Goal: Information Seeking & Learning: Find specific fact

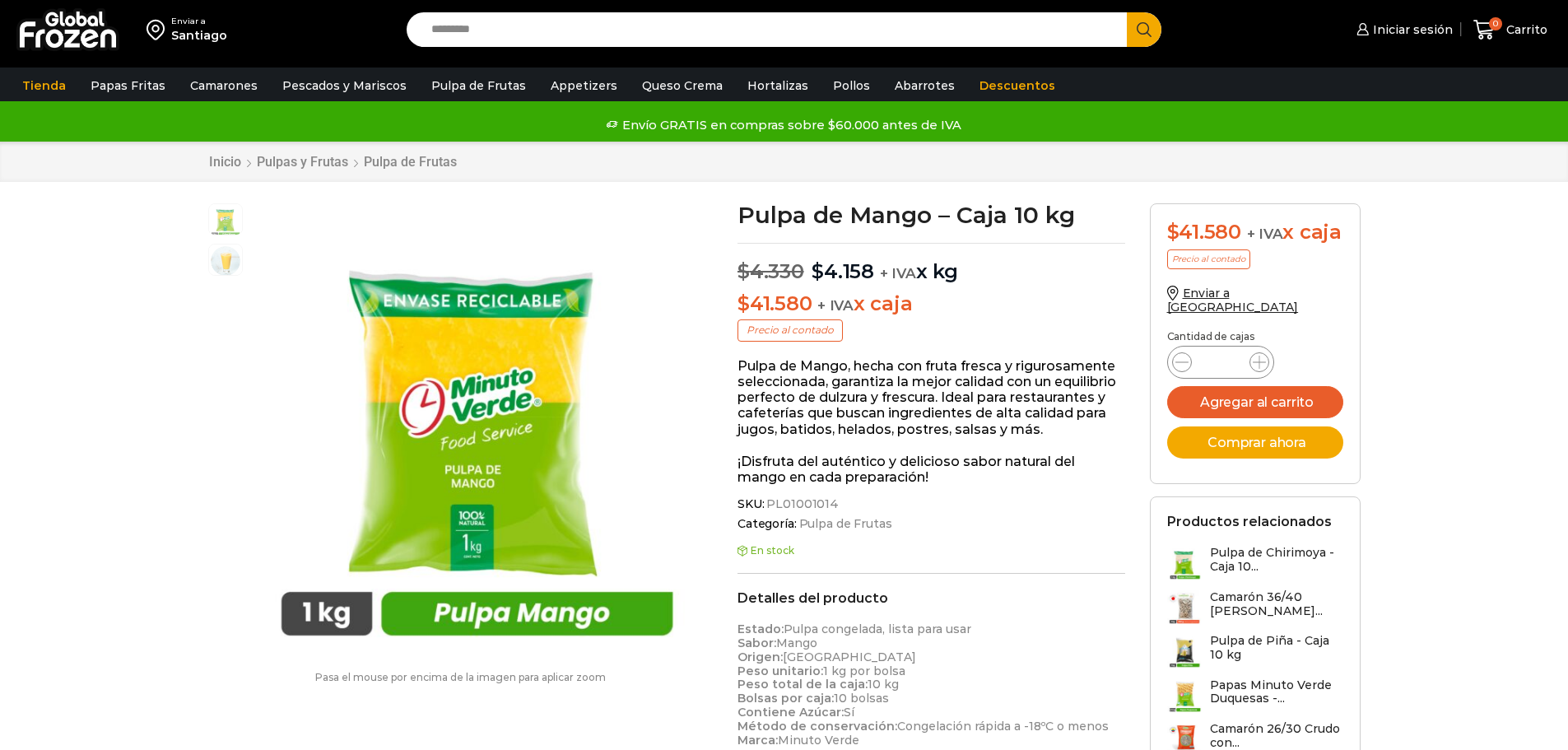
scroll to position [1, 0]
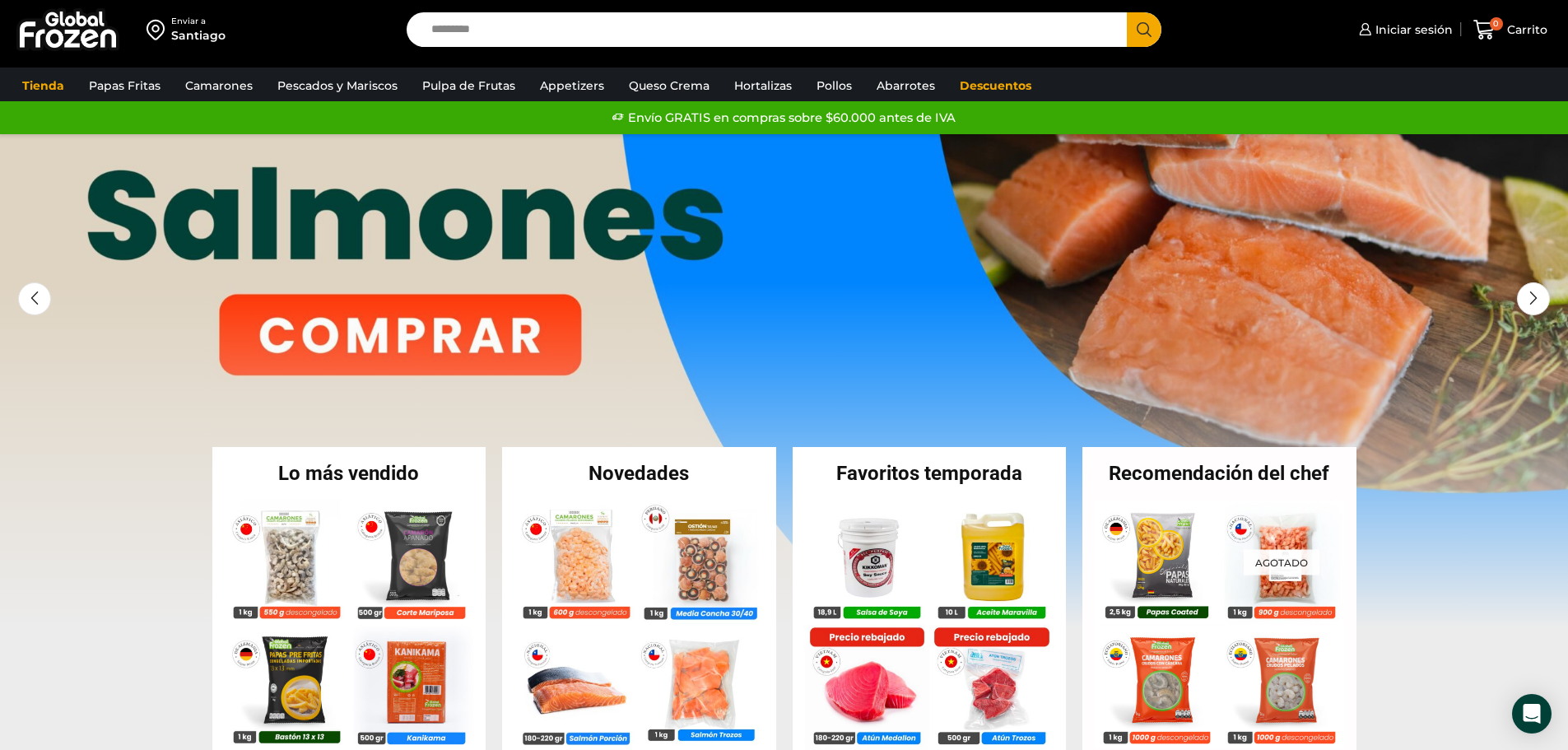
click at [463, 38] on input "Search input" at bounding box center [771, 29] width 696 height 35
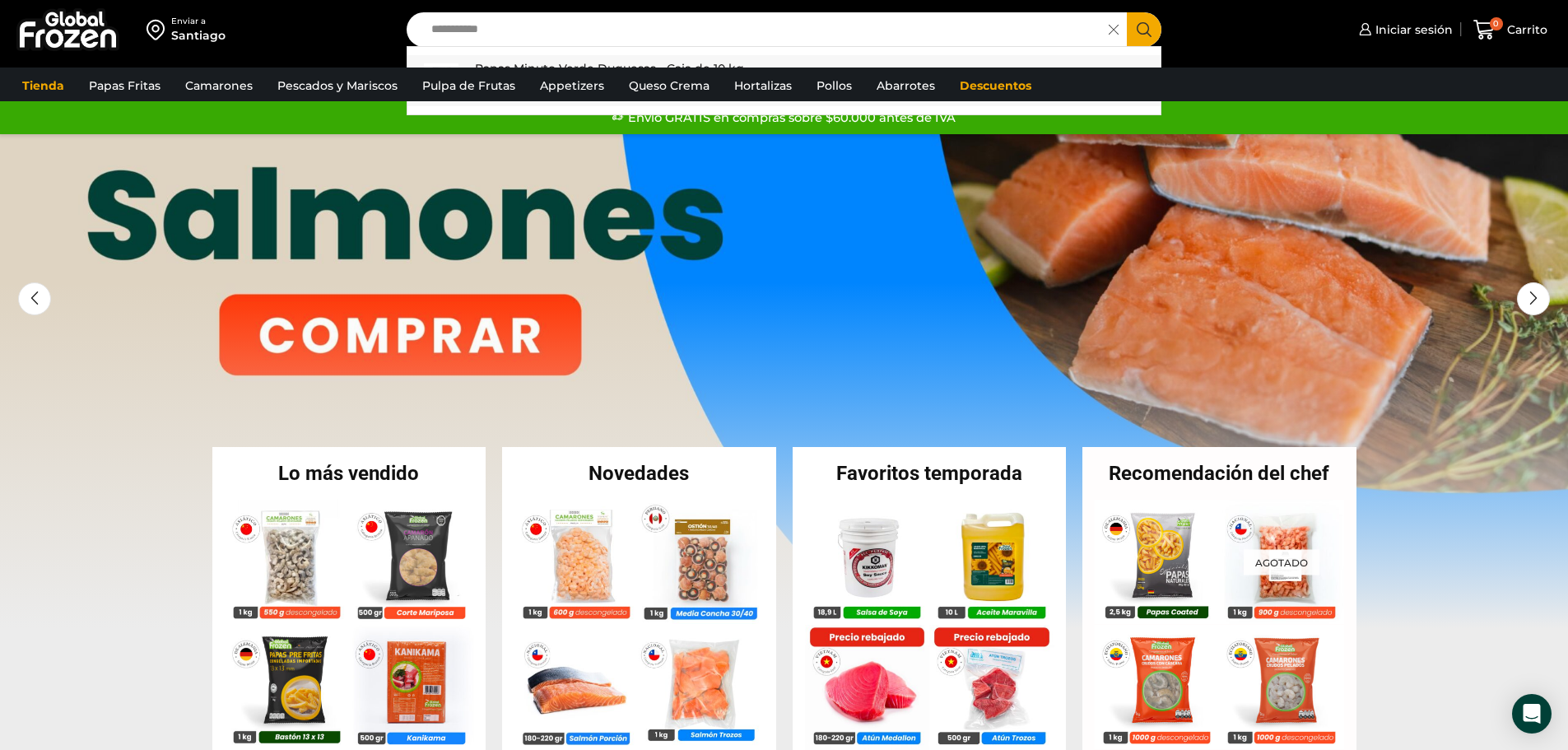
click at [628, 57] on link "Papas Minuto Verde Duquesas - Caja de 10 kg In stock $ 2.460" at bounding box center [784, 81] width 754 height 51
type input "**********"
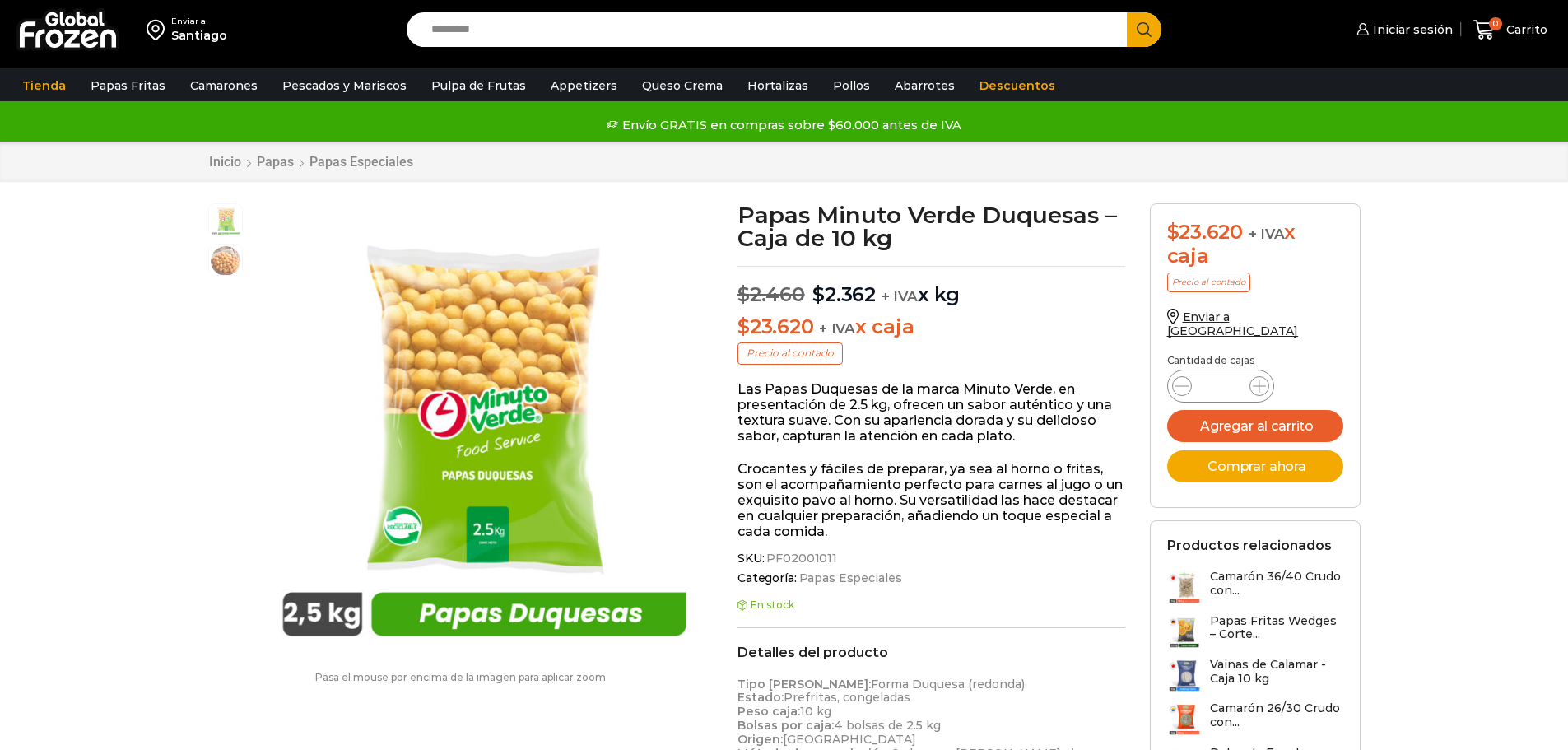
scroll to position [1, 0]
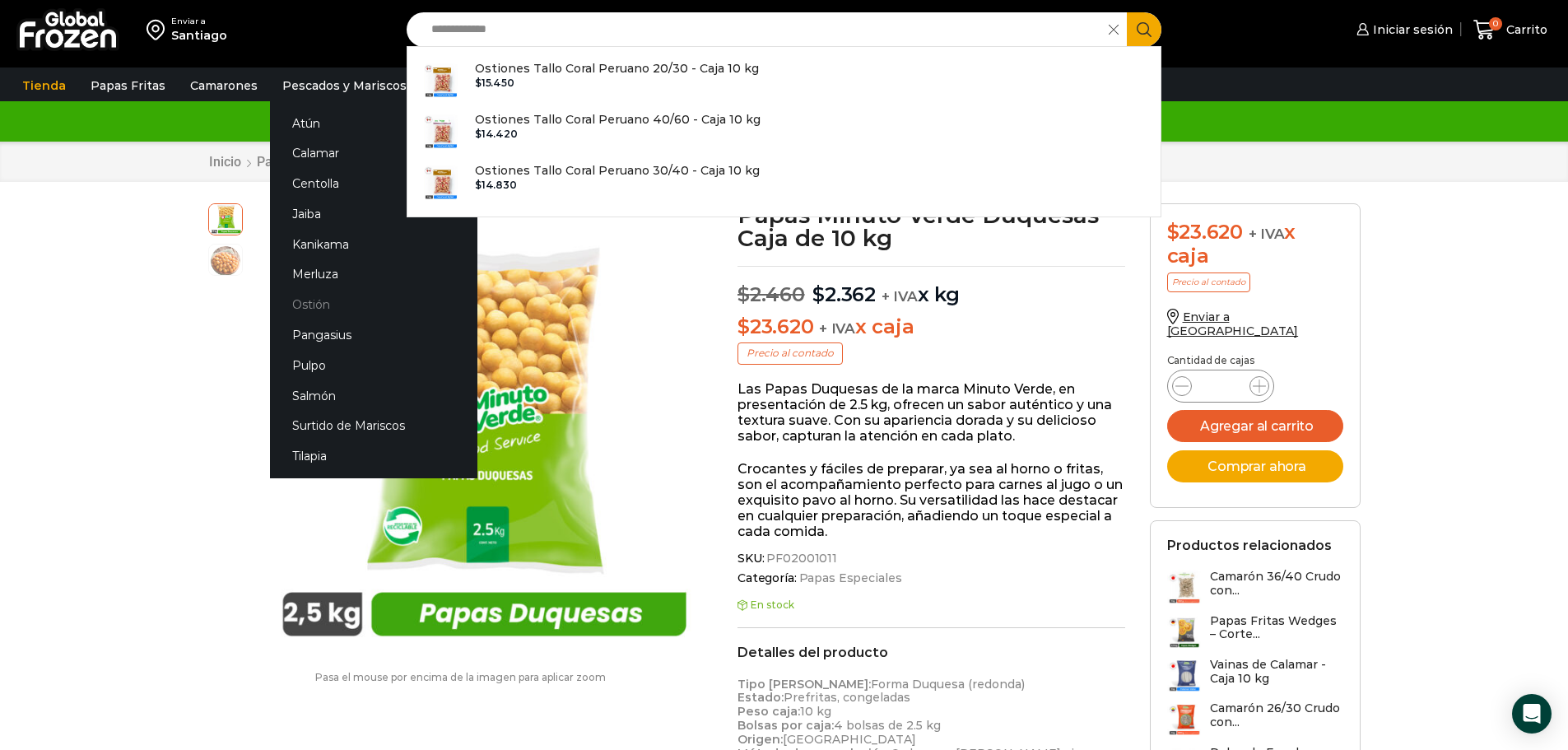
type input "**********"
click at [306, 303] on link "Ostión" at bounding box center [374, 304] width 207 height 30
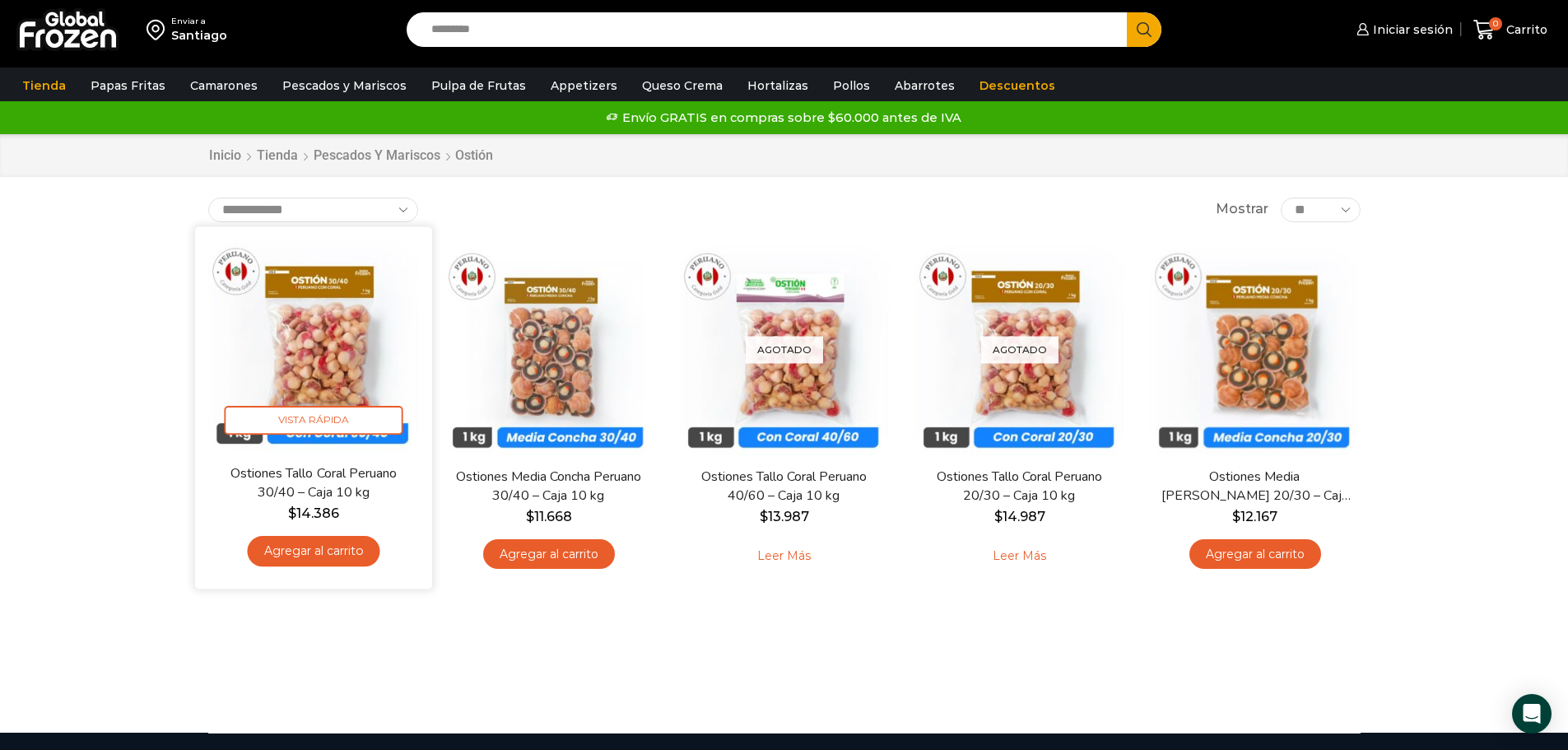
click at [322, 353] on img at bounding box center [313, 345] width 212 height 212
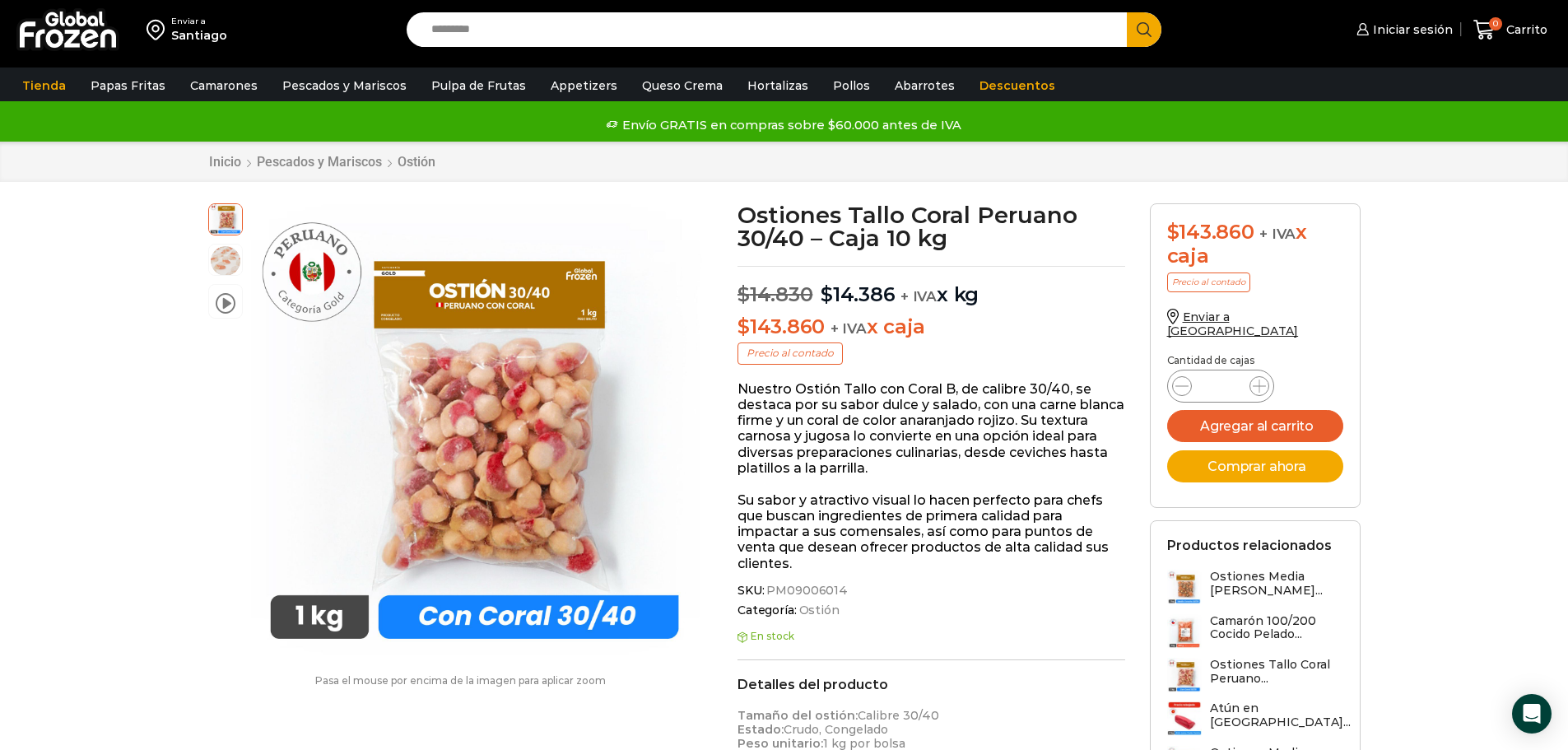
drag, startPoint x: 860, startPoint y: 592, endPoint x: 843, endPoint y: 591, distance: 17.0
click at [843, 591] on span "SKU: PM09006014" at bounding box center [931, 590] width 387 height 14
drag, startPoint x: 841, startPoint y: 585, endPoint x: 827, endPoint y: 588, distance: 14.3
click at [828, 588] on span "PM09006014" at bounding box center [806, 590] width 84 height 14
click at [840, 593] on span "SKU: PM09006014" at bounding box center [931, 590] width 387 height 14
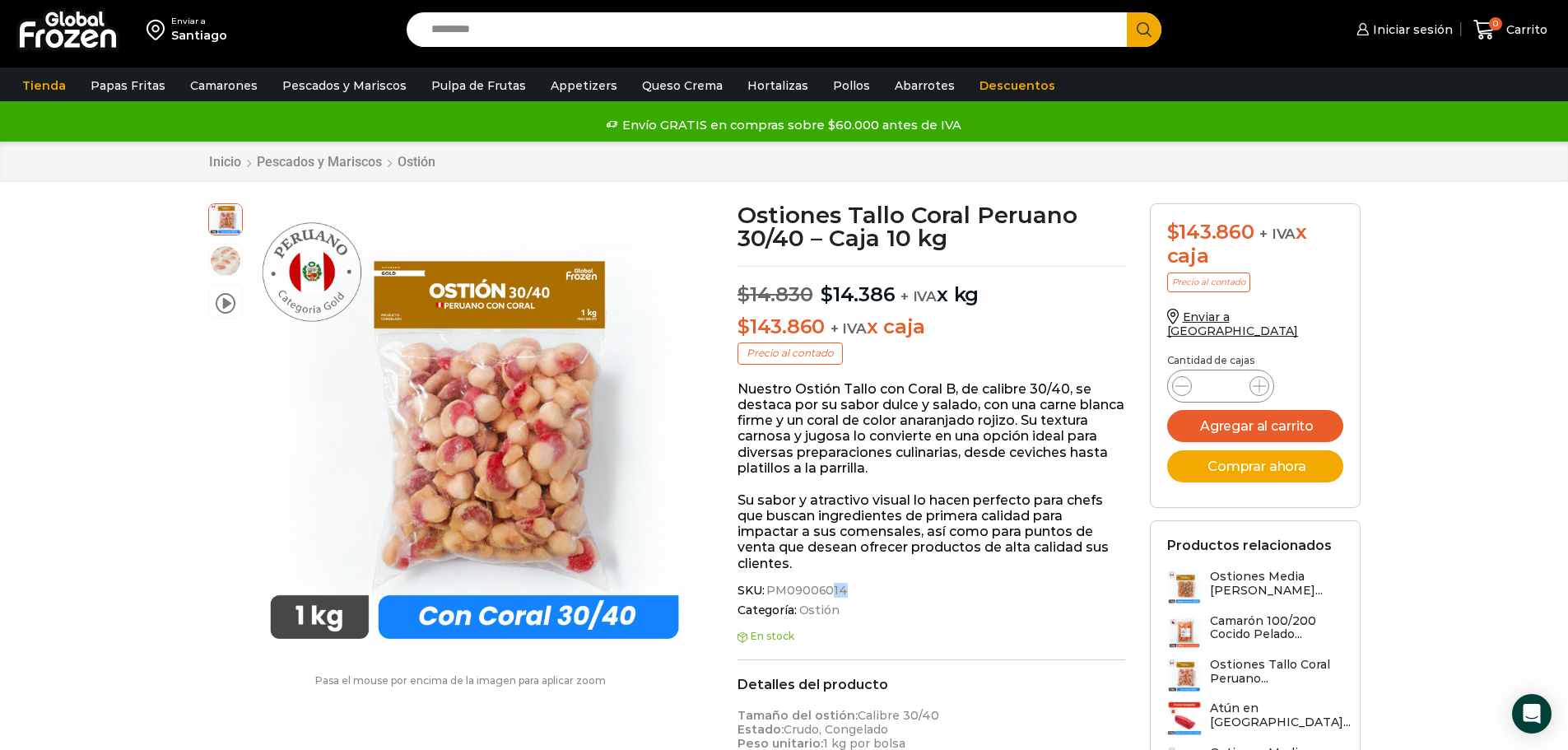
copy span "PM09006014"
